Goal: Transaction & Acquisition: Purchase product/service

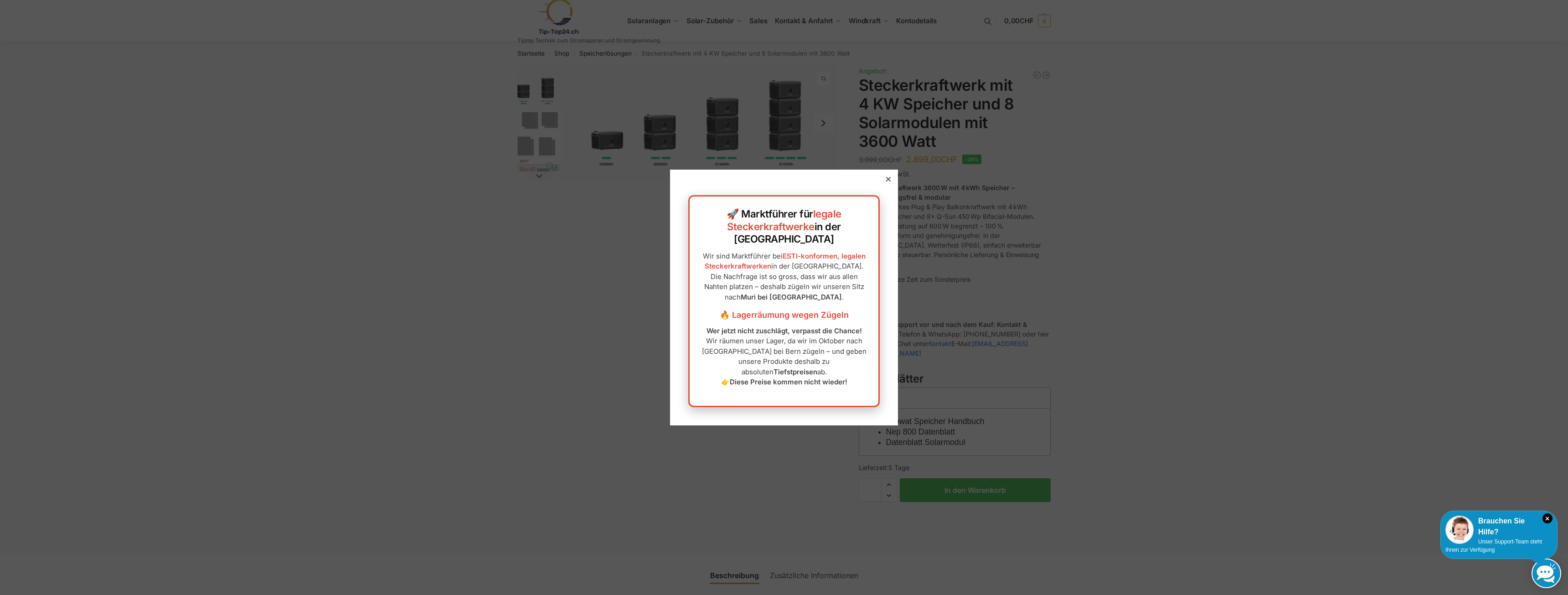
click at [886, 181] on icon at bounding box center [888, 179] width 4 height 4
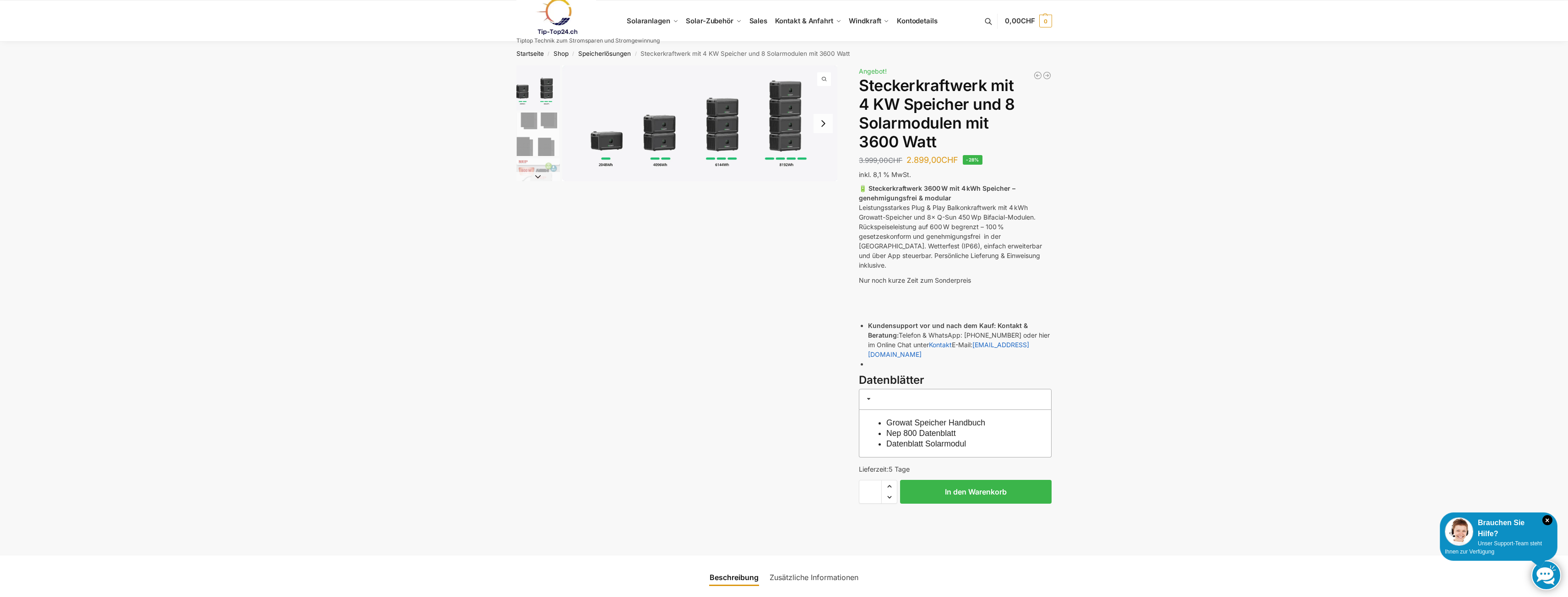
click at [539, 177] on button "Next slide" at bounding box center [538, 177] width 43 height 9
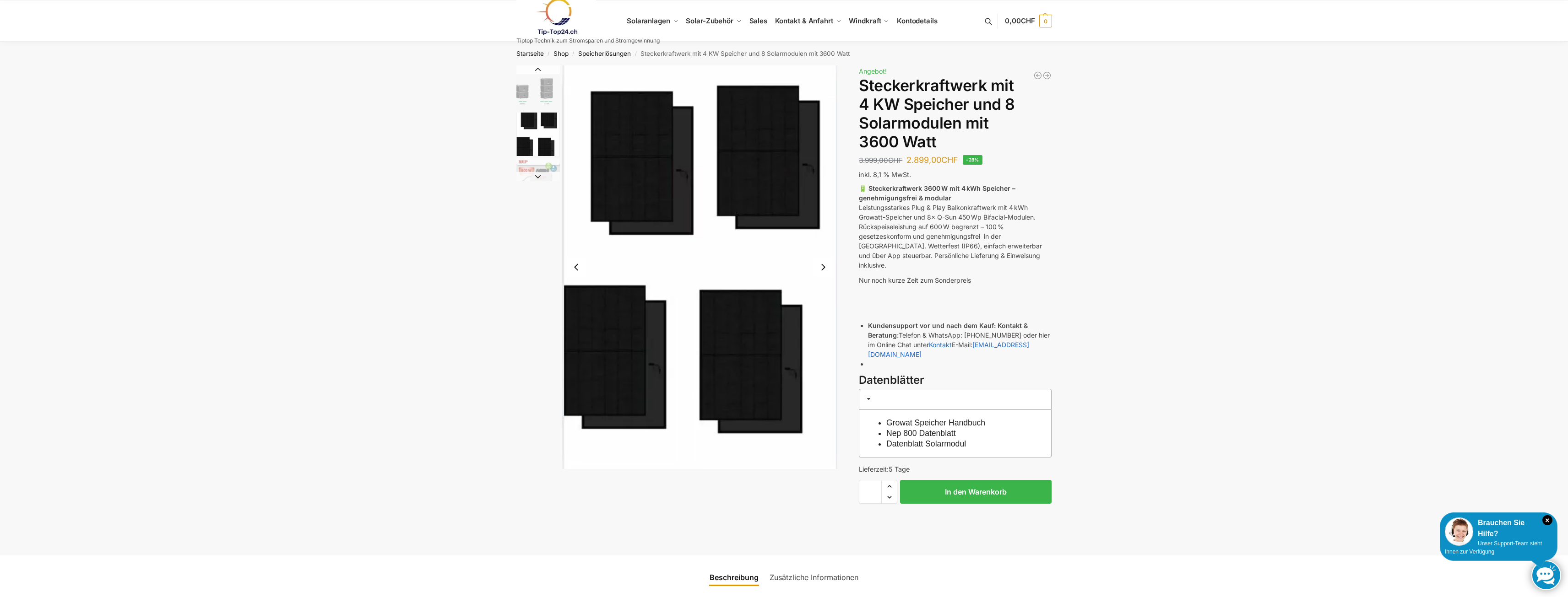
click at [539, 176] on button "Next slide" at bounding box center [538, 177] width 43 height 9
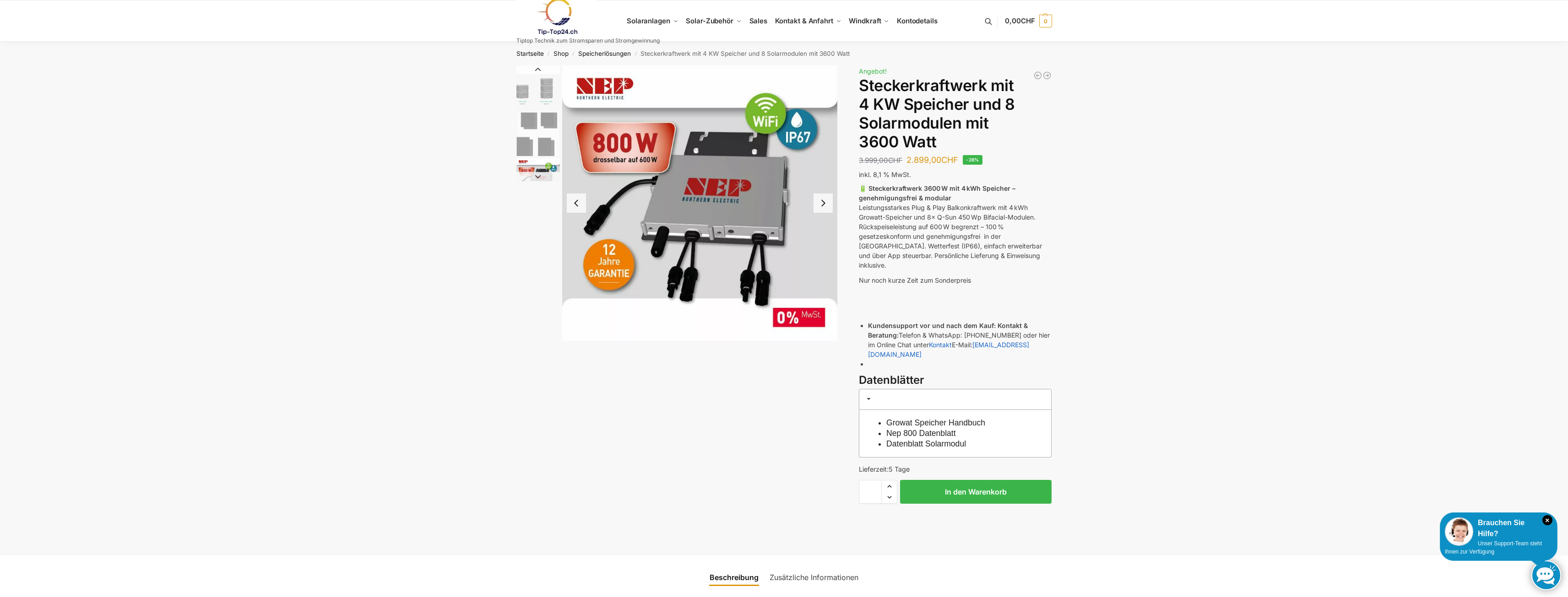
click at [539, 176] on button "Next slide" at bounding box center [538, 177] width 43 height 9
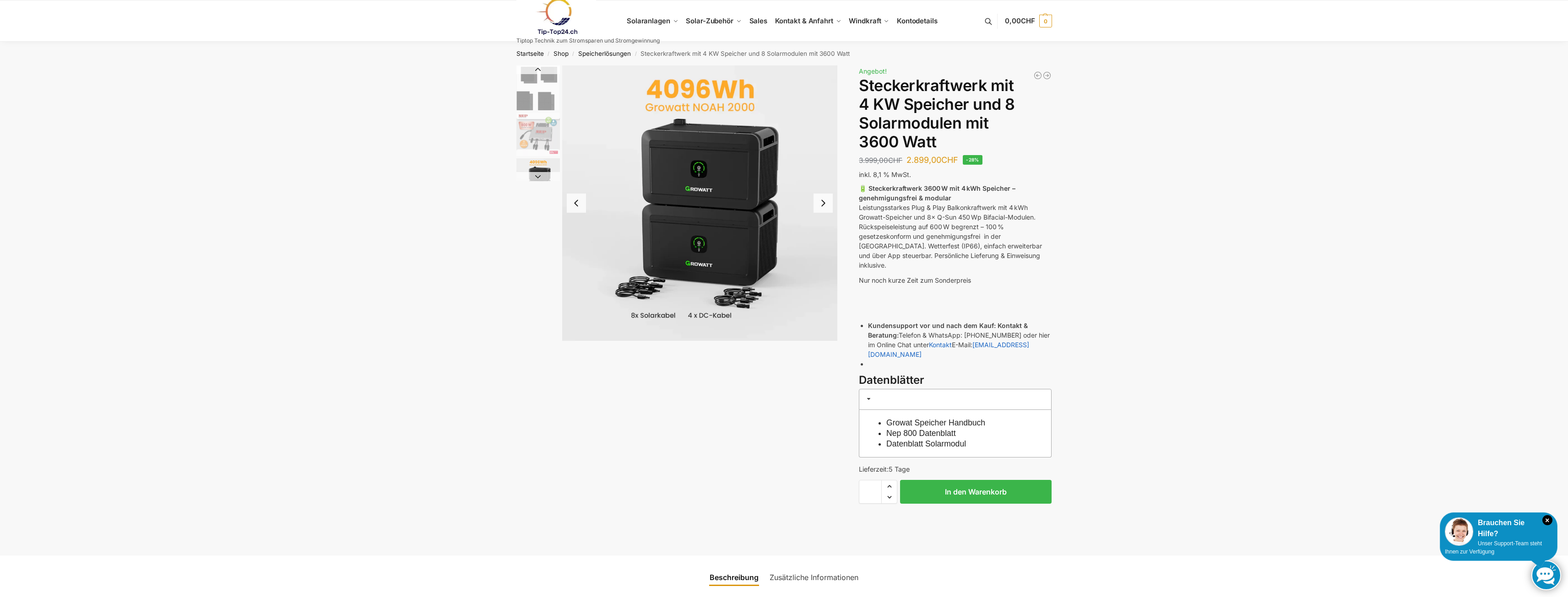
click at [539, 176] on button "Next slide" at bounding box center [538, 177] width 43 height 9
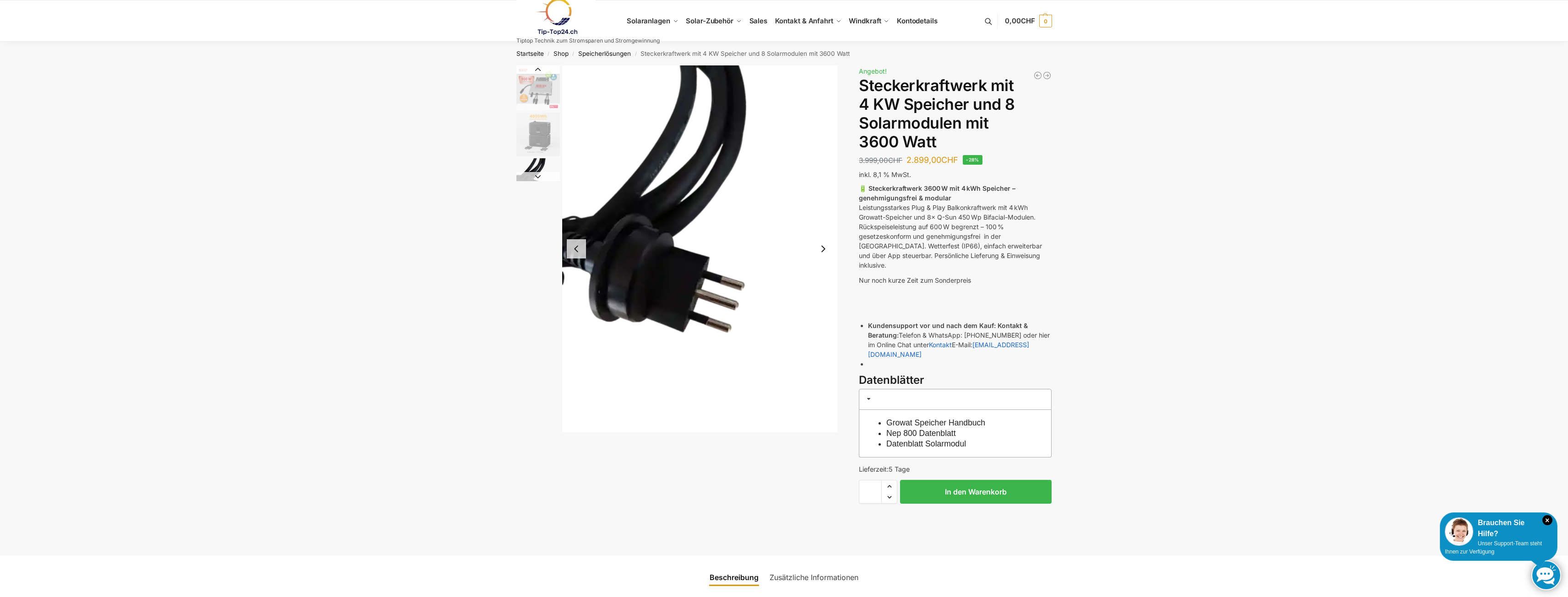
click at [539, 176] on button "Next slide" at bounding box center [538, 177] width 43 height 9
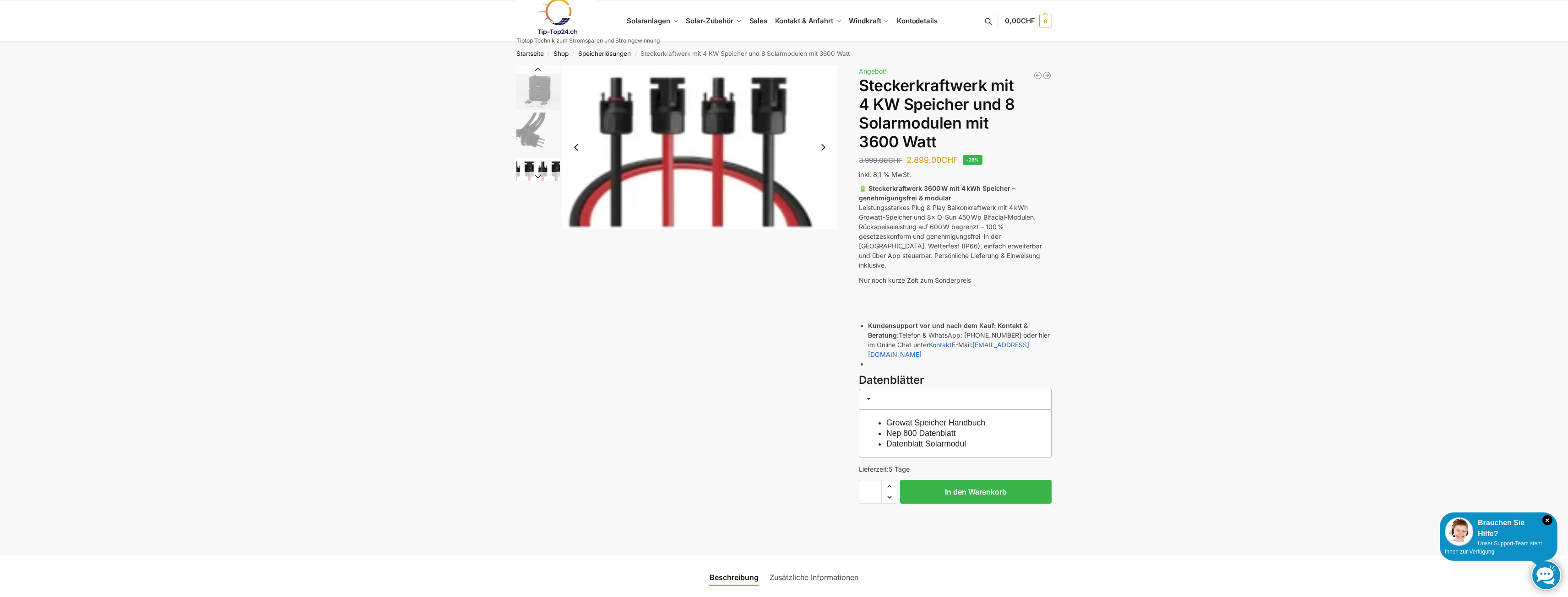
click at [539, 176] on button "Next slide" at bounding box center [538, 177] width 43 height 9
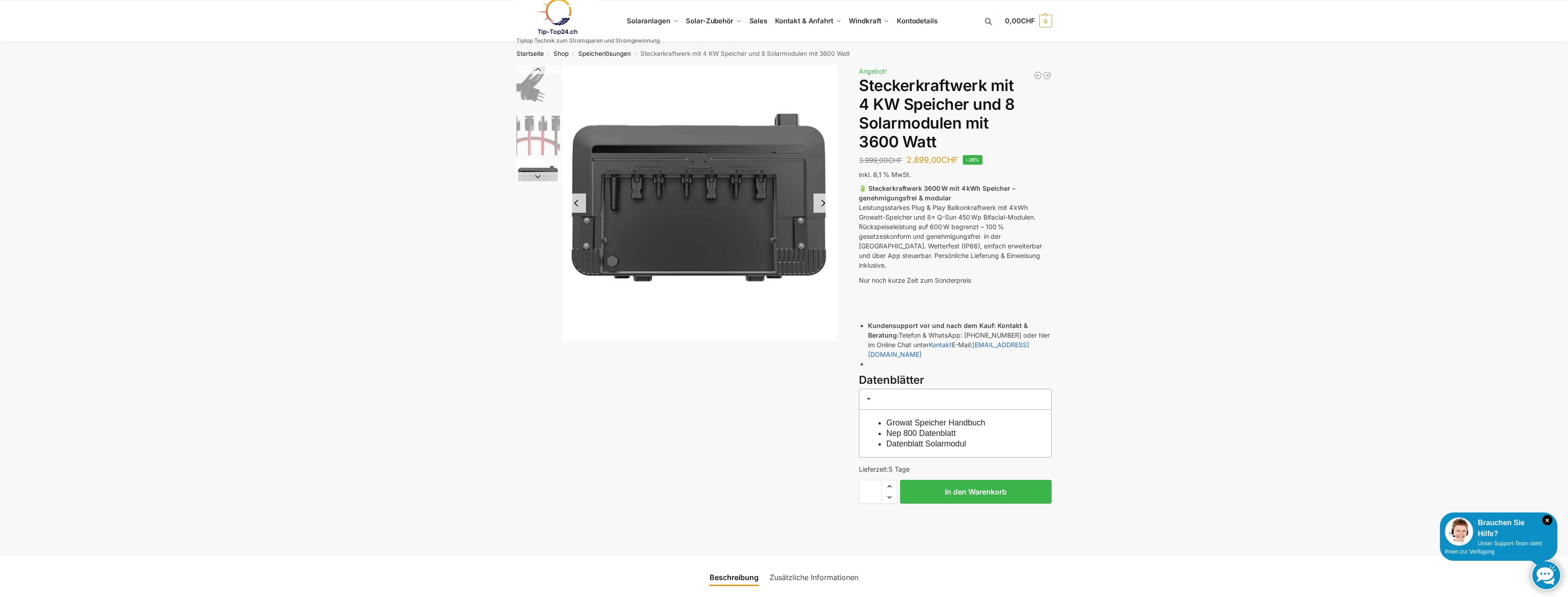
click at [539, 176] on button "Next slide" at bounding box center [538, 177] width 43 height 9
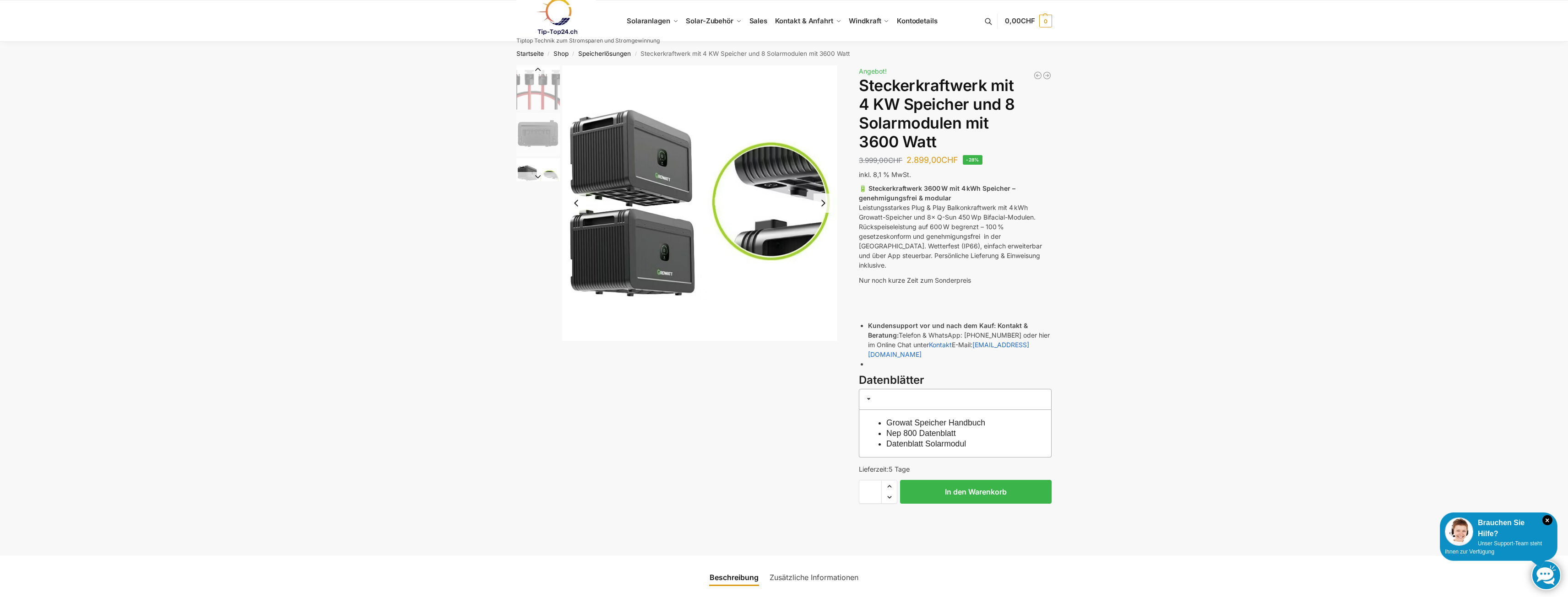
click at [539, 176] on button "Next slide" at bounding box center [538, 177] width 43 height 9
